Goal: Task Accomplishment & Management: Manage account settings

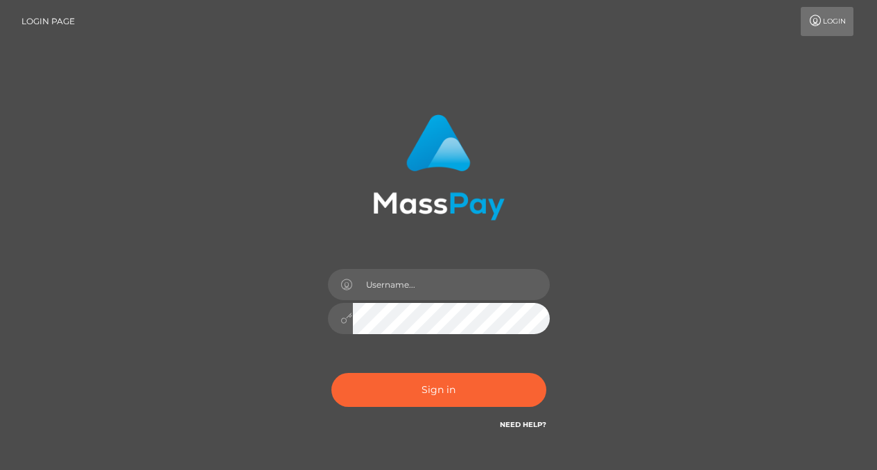
drag, startPoint x: 386, startPoint y: 268, endPoint x: 393, endPoint y: 280, distance: 14.3
click at [393, 280] on div at bounding box center [439, 312] width 243 height 106
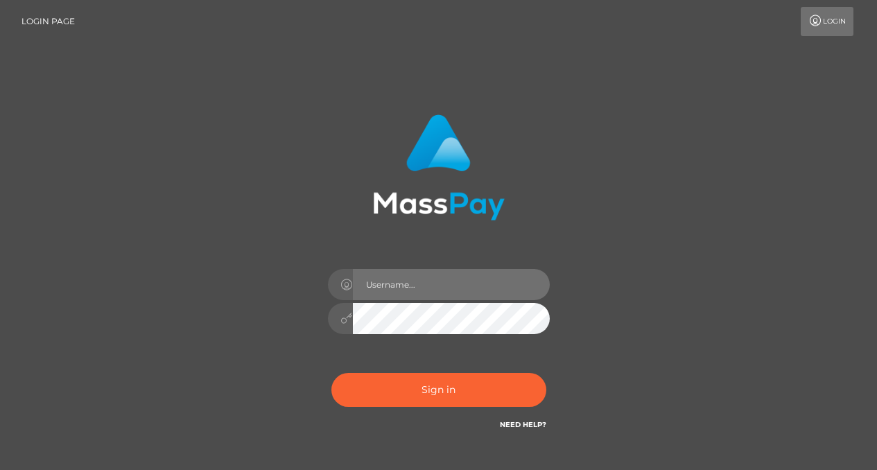
click at [393, 280] on input "text" at bounding box center [451, 284] width 197 height 31
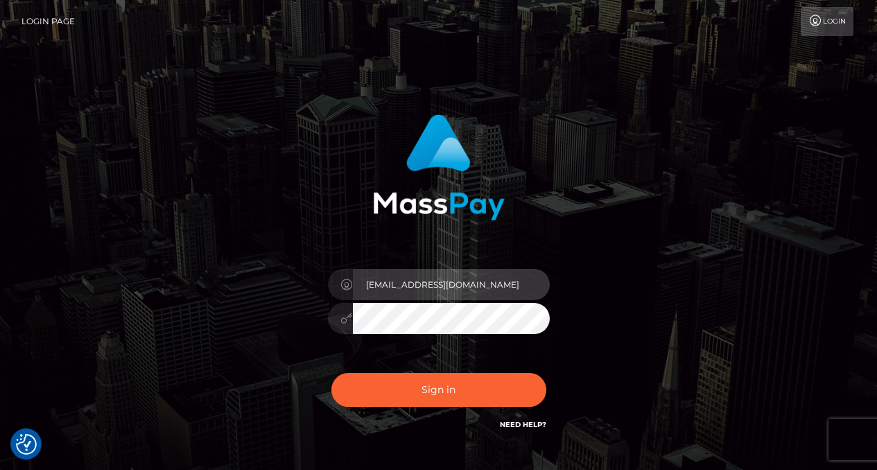
type input "salemfraye@gmail.com"
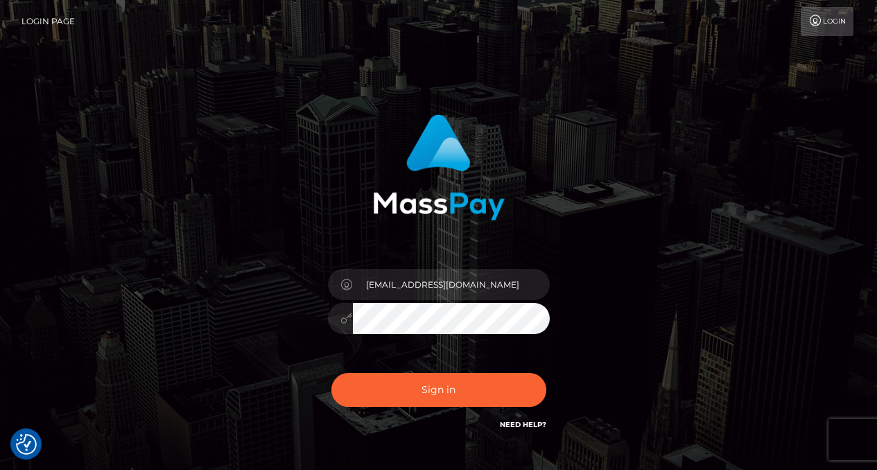
click at [332, 373] on button "Sign in" at bounding box center [439, 390] width 215 height 34
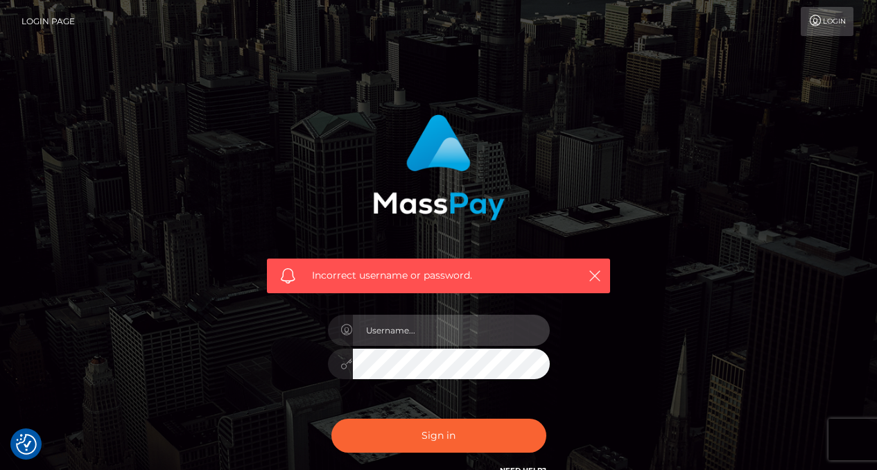
click at [404, 329] on input "text" at bounding box center [451, 330] width 197 height 31
type input "salemfr"
